Goal: Go to known website: Access a specific website the user already knows

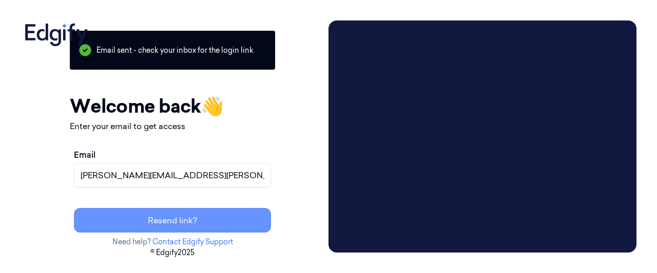
click at [239, 220] on button "Resend link?" at bounding box center [172, 220] width 197 height 25
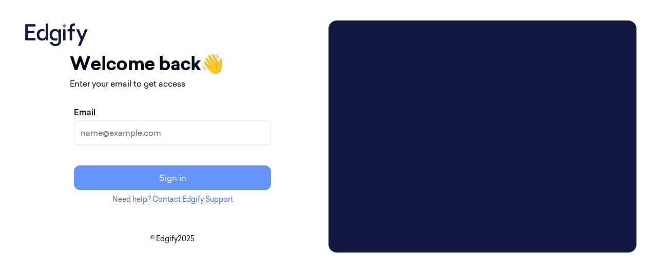
click at [229, 175] on button "Sign in" at bounding box center [172, 178] width 197 height 25
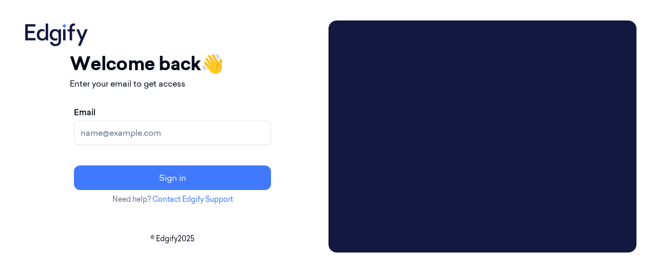
paste input "https://dashboard.prod-us.edgify.ai/#/dashboard/data/sessions"
type input "https://dashboard.prod-us.edgify.ai/#/dashboard/data/sessions"
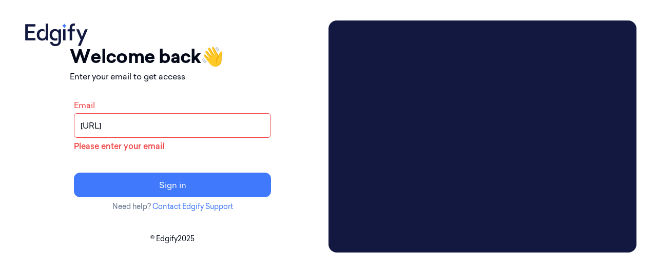
drag, startPoint x: 315, startPoint y: 125, endPoint x: 60, endPoint y: 126, distance: 256.0
click at [60, 133] on div "Your session expired - please log in again Email sent - check your inbox for th…" at bounding box center [173, 137] width 304 height 232
click at [215, 128] on input "Email" at bounding box center [172, 125] width 197 height 25
paste input "[PERSON_NAME][EMAIL_ADDRESS][PERSON_NAME][DOMAIN_NAME]"
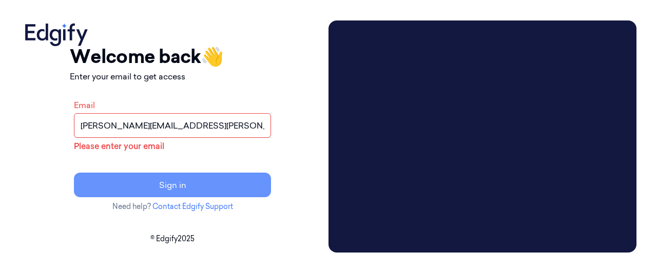
type input "[PERSON_NAME][EMAIL_ADDRESS][PERSON_NAME][DOMAIN_NAME]"
click at [231, 181] on button "Sign in" at bounding box center [172, 185] width 197 height 25
